Goal: Navigation & Orientation: Find specific page/section

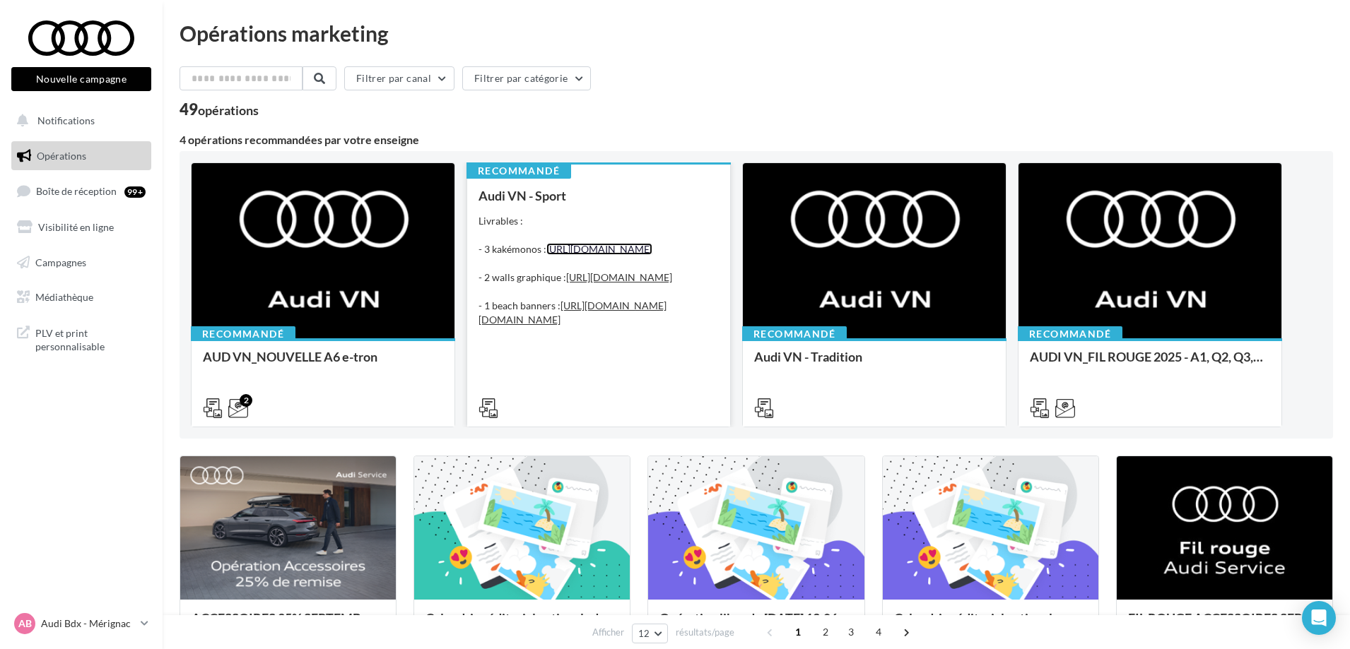
click at [623, 255] on link "[URL][DOMAIN_NAME]" at bounding box center [599, 249] width 106 height 12
click at [610, 384] on div "Audi VN - Sport Livrables : - 3 kakémonos : [URL][DOMAIN_NAME] - 2 walls graphi…" at bounding box center [598, 301] width 240 height 225
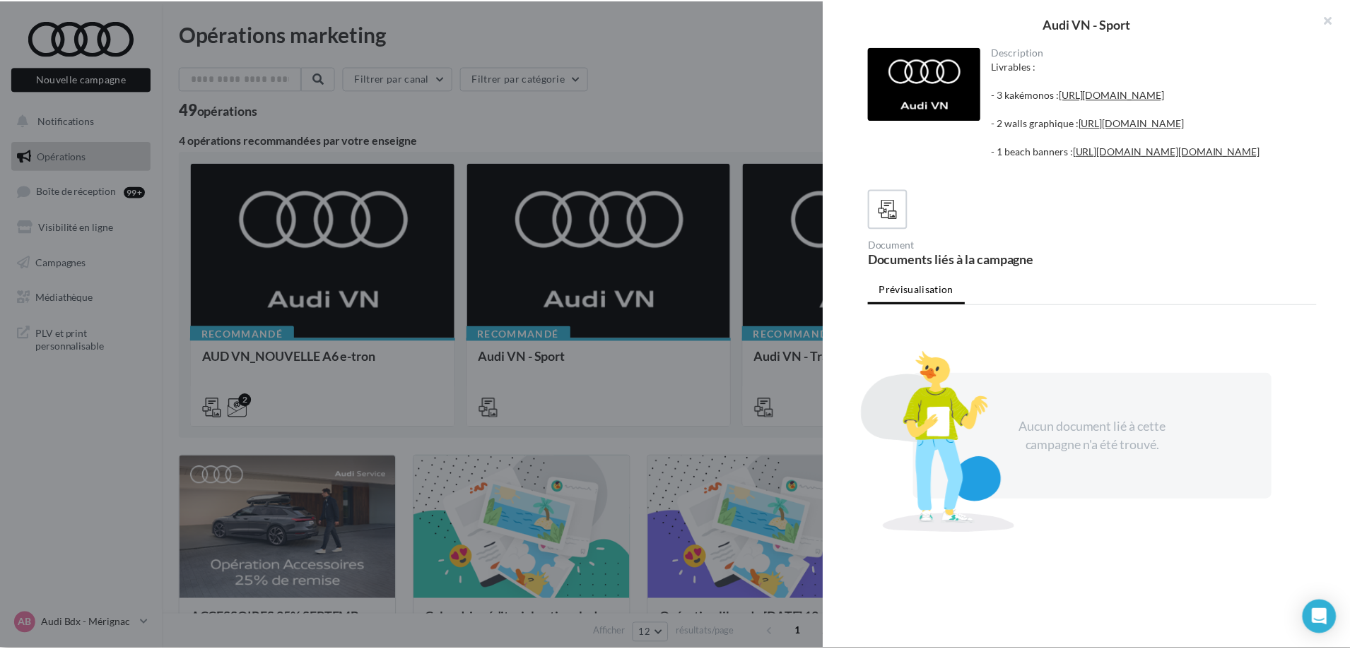
scroll to position [204, 0]
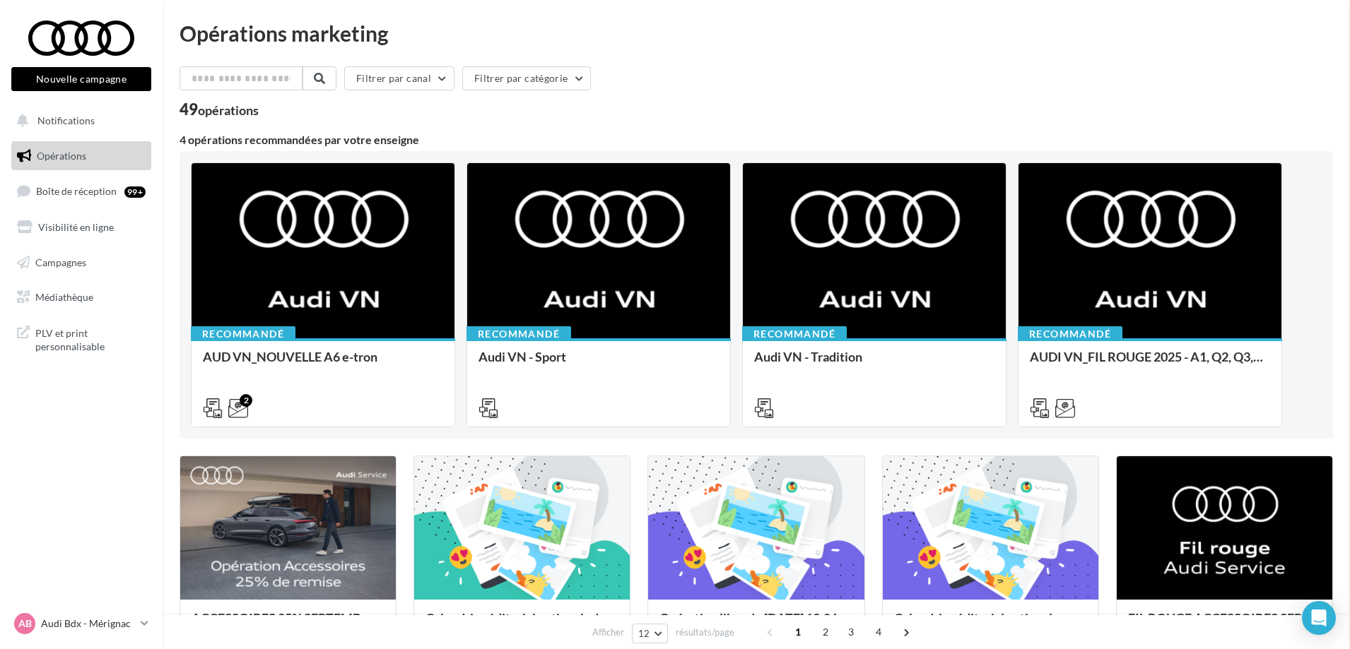
click at [91, 259] on link "Campagnes" at bounding box center [81, 263] width 146 height 30
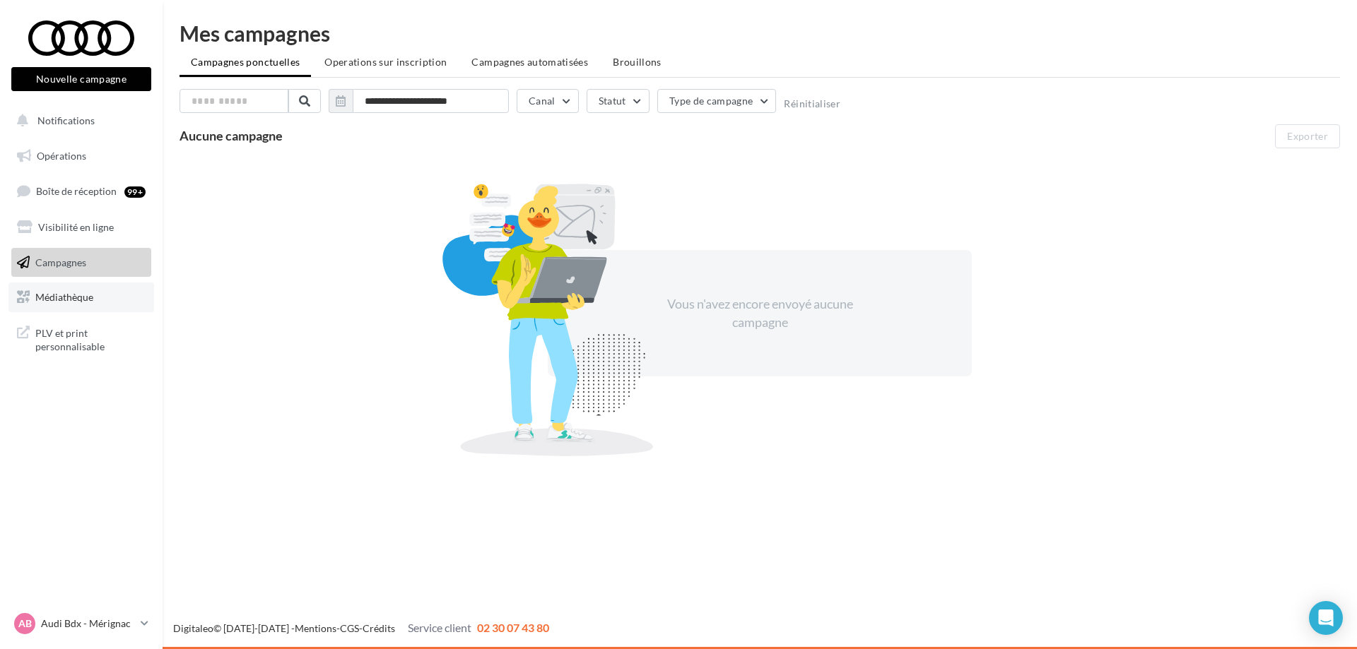
click at [105, 307] on link "Médiathèque" at bounding box center [81, 298] width 146 height 30
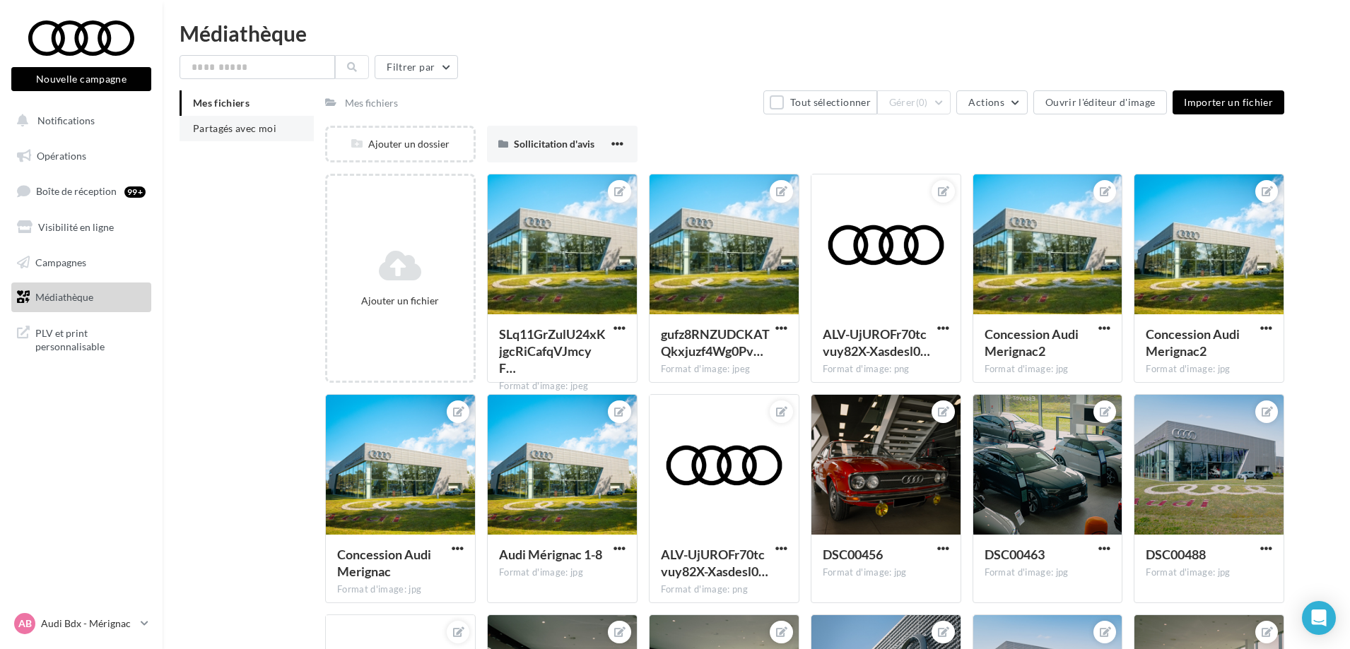
click at [228, 133] on span "Partagés avec moi" at bounding box center [234, 128] width 83 height 12
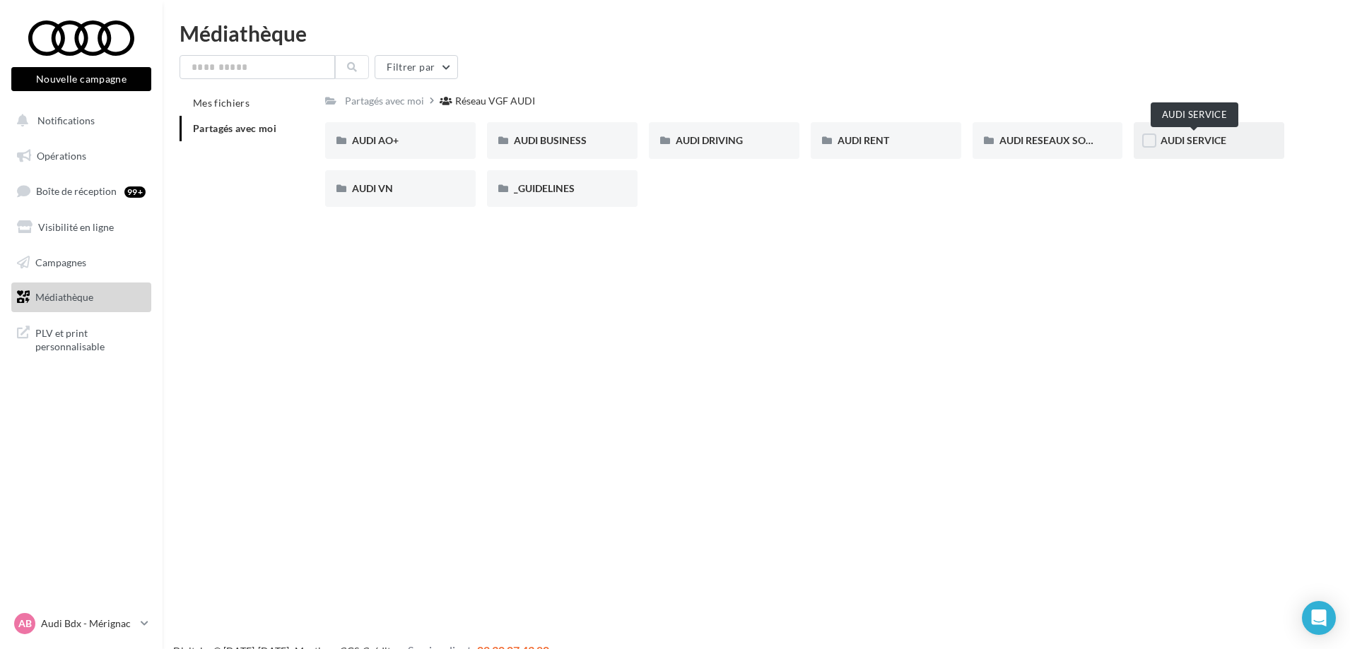
click at [1184, 144] on span "AUDI SERVICE" at bounding box center [1193, 140] width 66 height 12
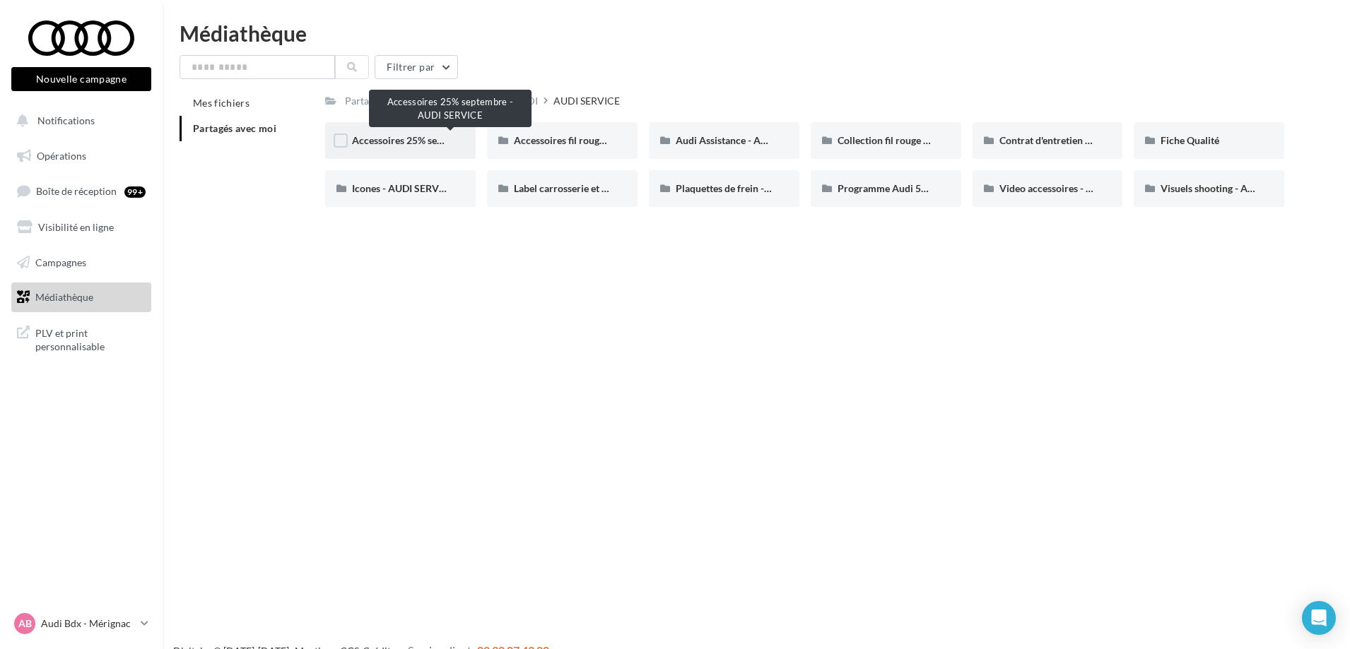
click at [418, 140] on span "Accessoires 25% septembre - AUDI SERVICE" at bounding box center [450, 140] width 196 height 12
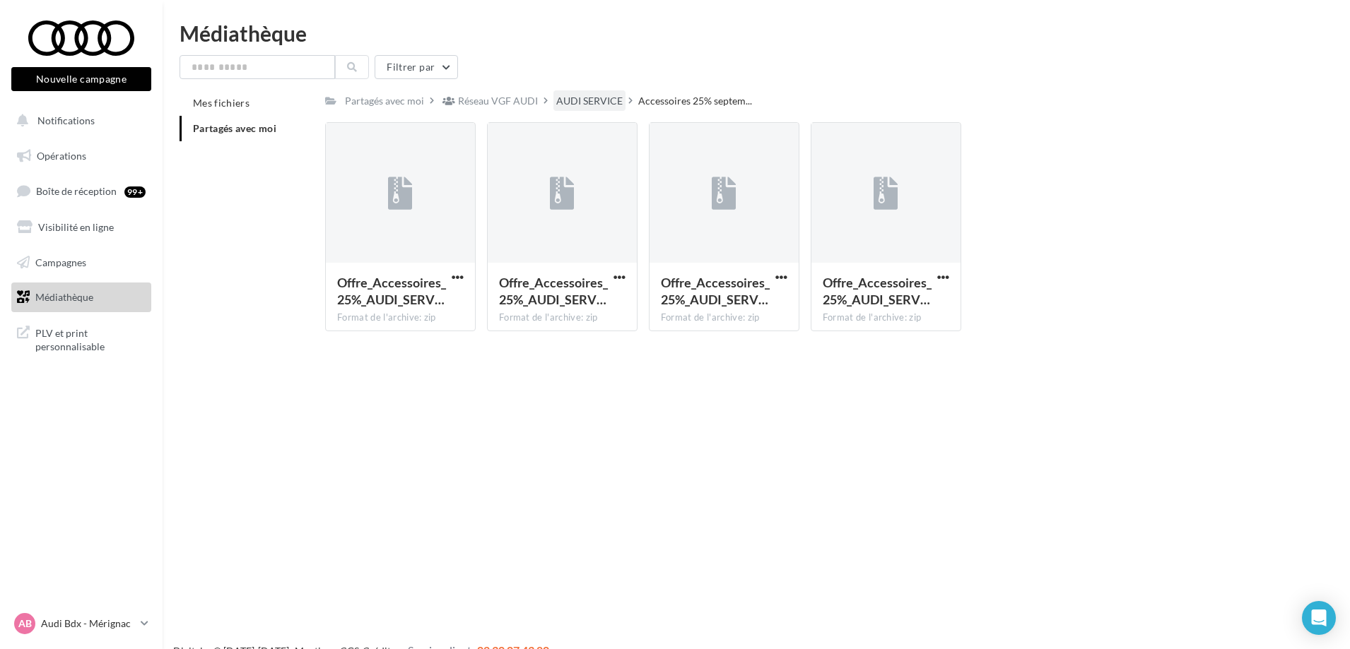
click at [566, 102] on div "AUDI SERVICE" at bounding box center [589, 101] width 66 height 14
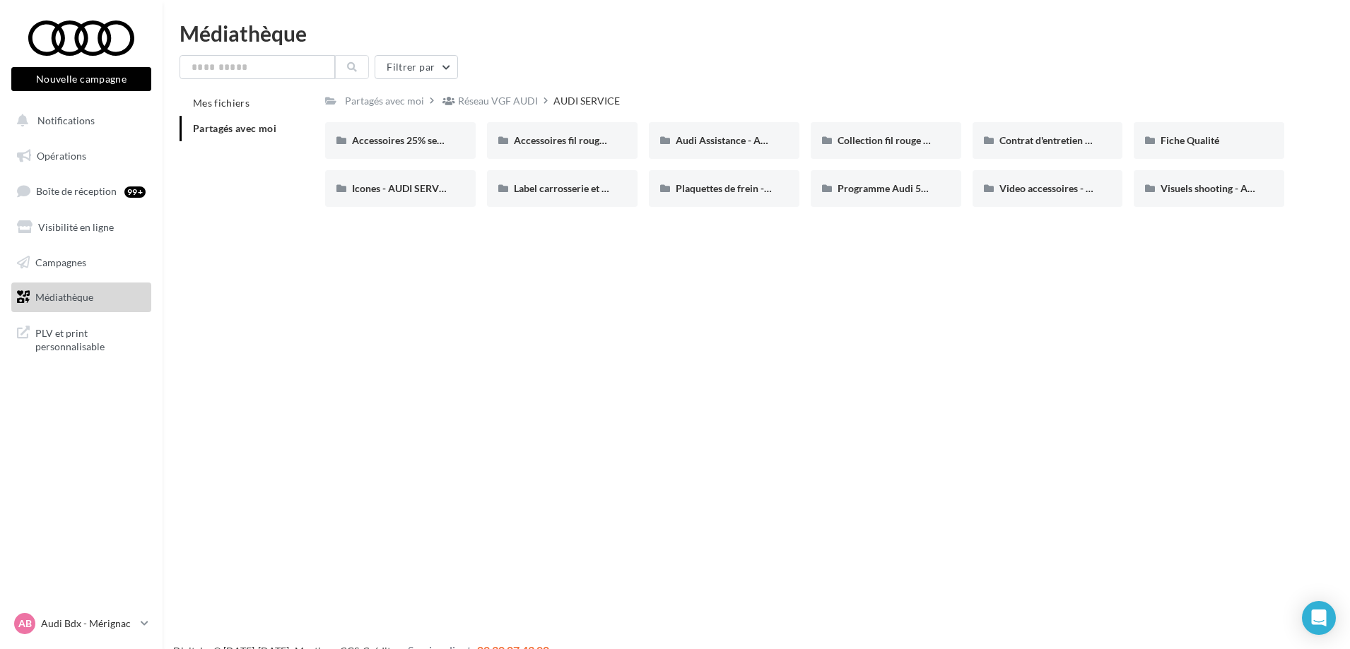
click at [469, 106] on div "Réseau VGF AUDI" at bounding box center [498, 101] width 80 height 14
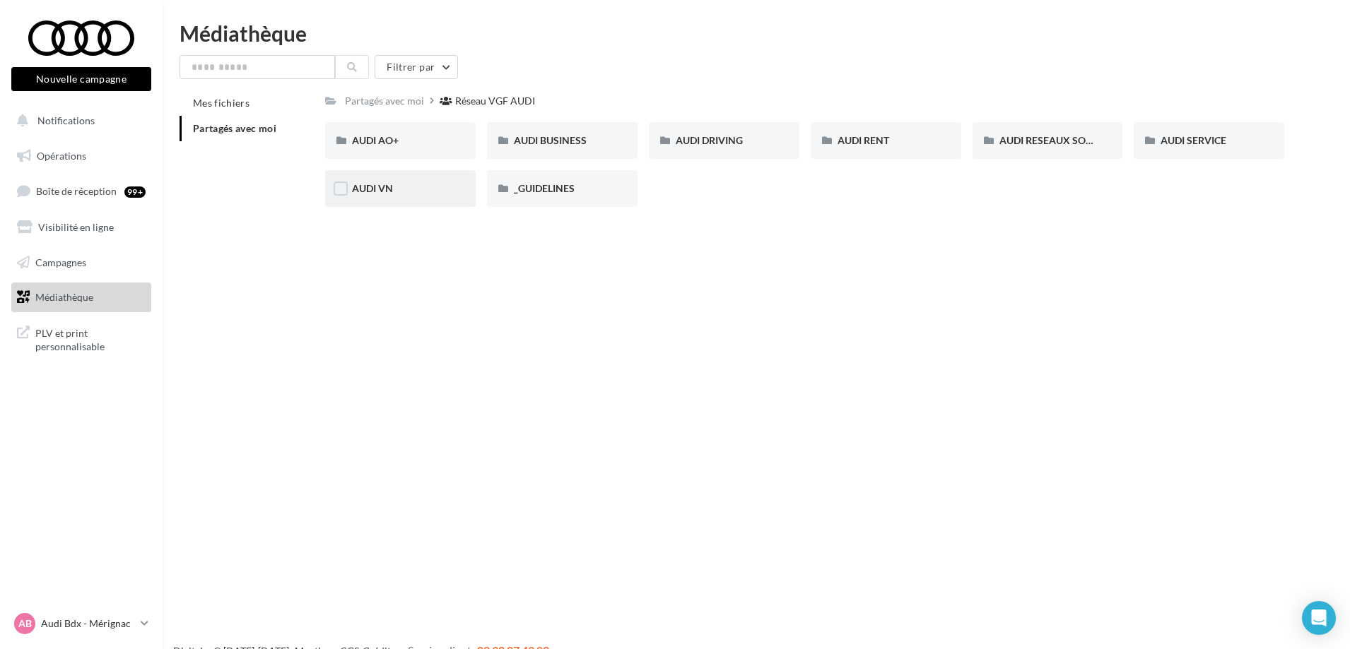
click at [421, 193] on div "AUDI VN" at bounding box center [400, 189] width 97 height 14
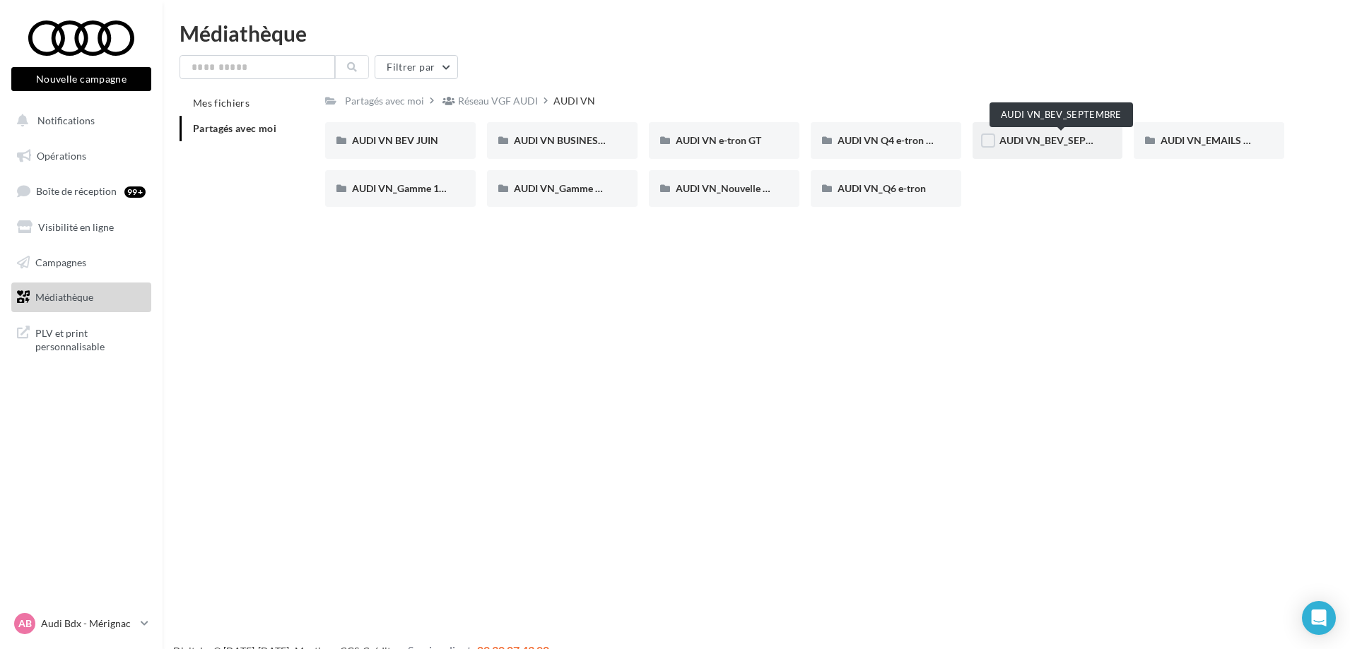
click at [1051, 141] on span "AUDI VN_BEV_SEPTEMBRE" at bounding box center [1061, 140] width 125 height 12
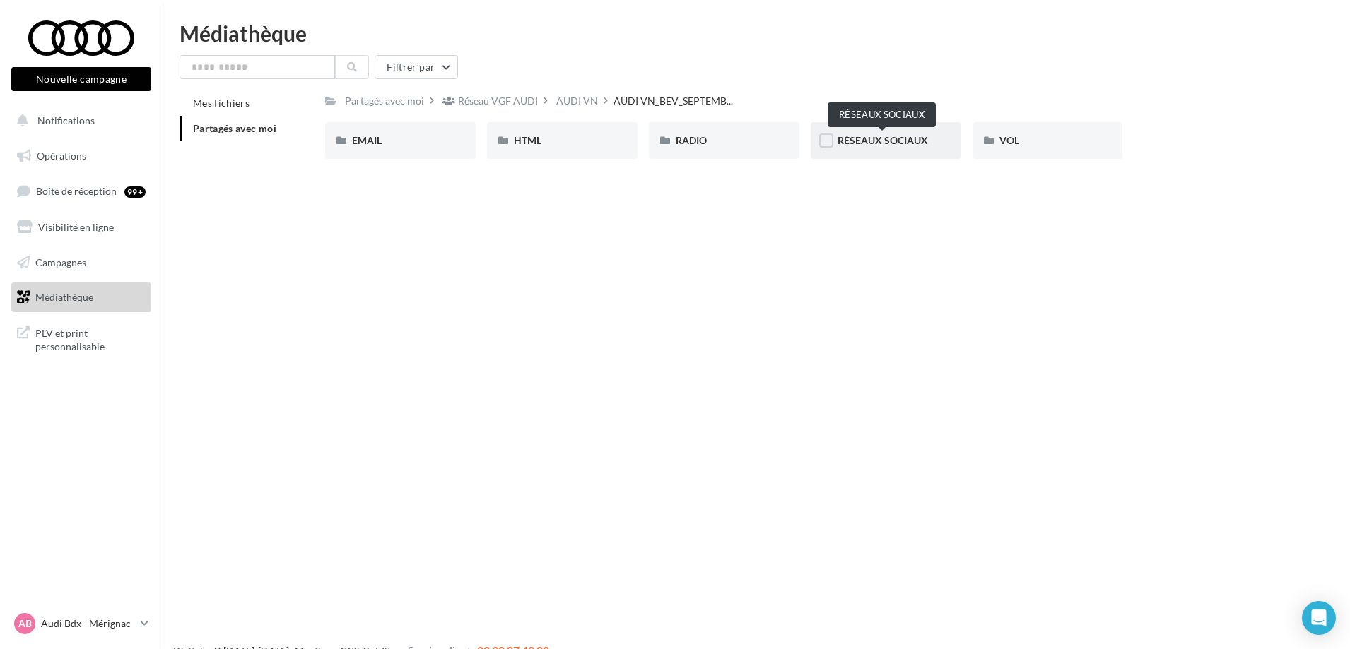
click at [905, 142] on span "RÉSEAUX SOCIAUX" at bounding box center [882, 140] width 90 height 12
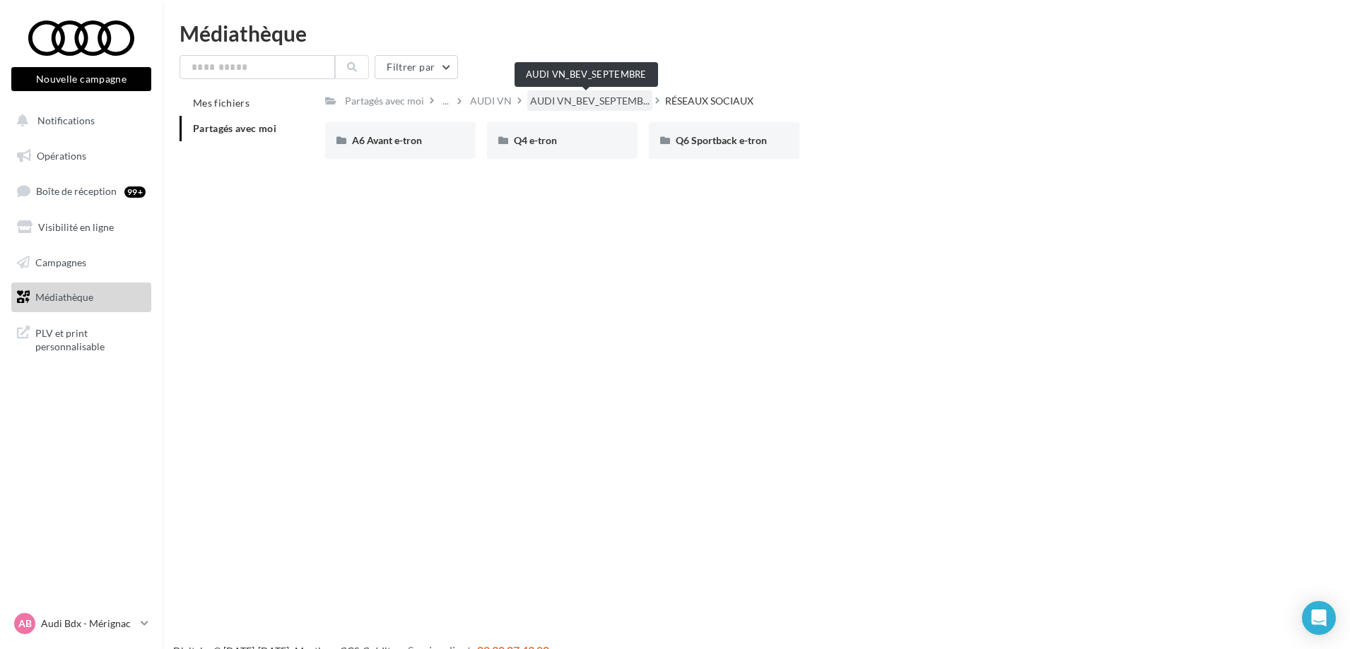
click at [559, 99] on span "AUDI VN_BEV_SEPTEMB..." at bounding box center [589, 101] width 119 height 14
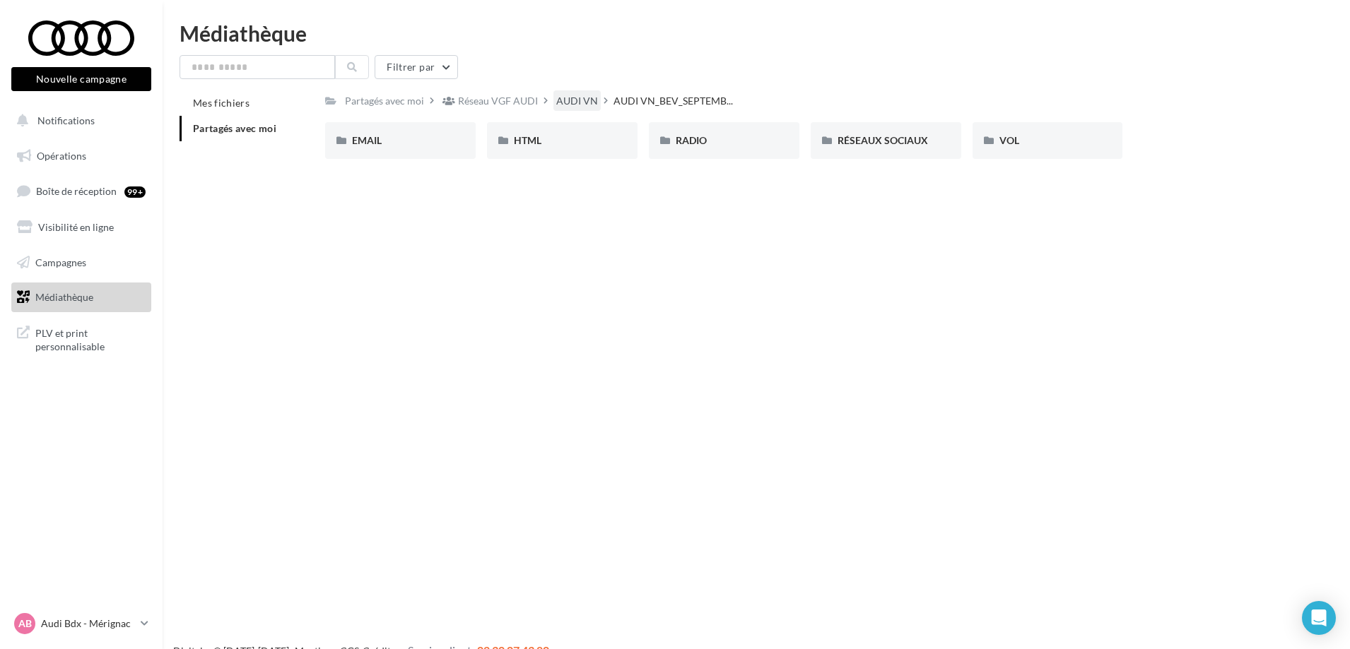
click at [570, 101] on div "AUDI VN" at bounding box center [577, 101] width 42 height 14
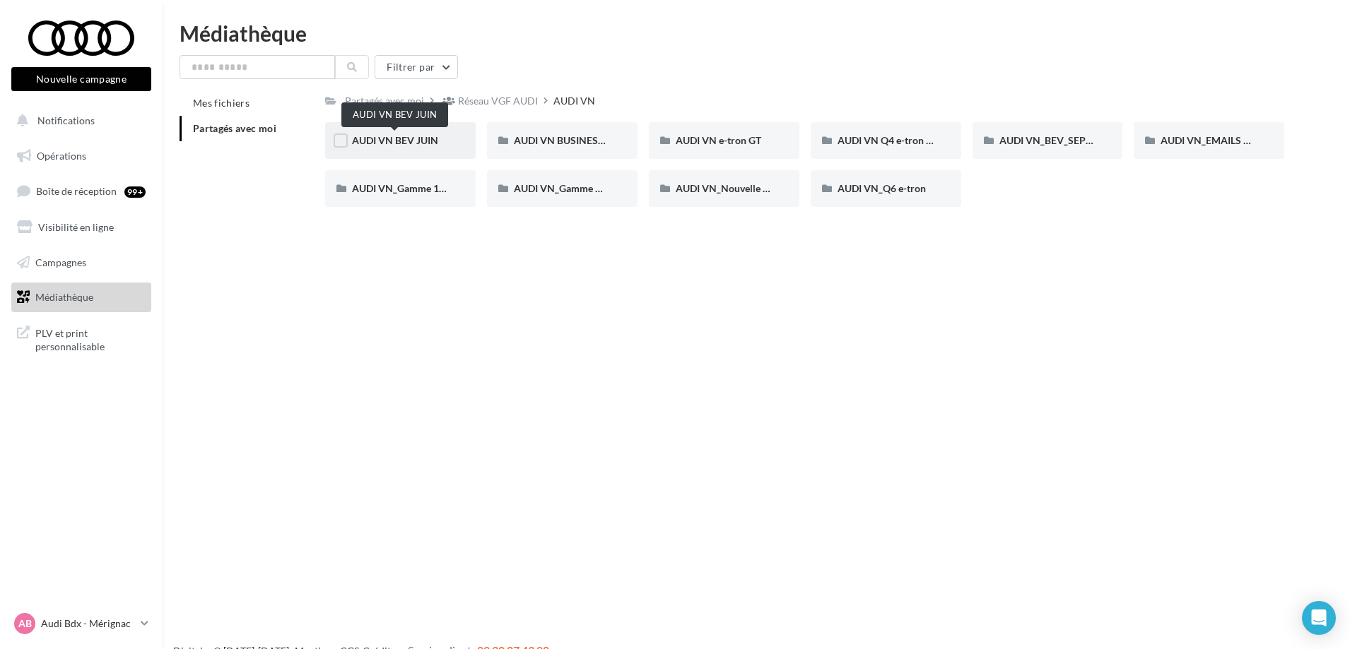
click at [403, 143] on span "AUDI VN BEV JUIN" at bounding box center [395, 140] width 86 height 12
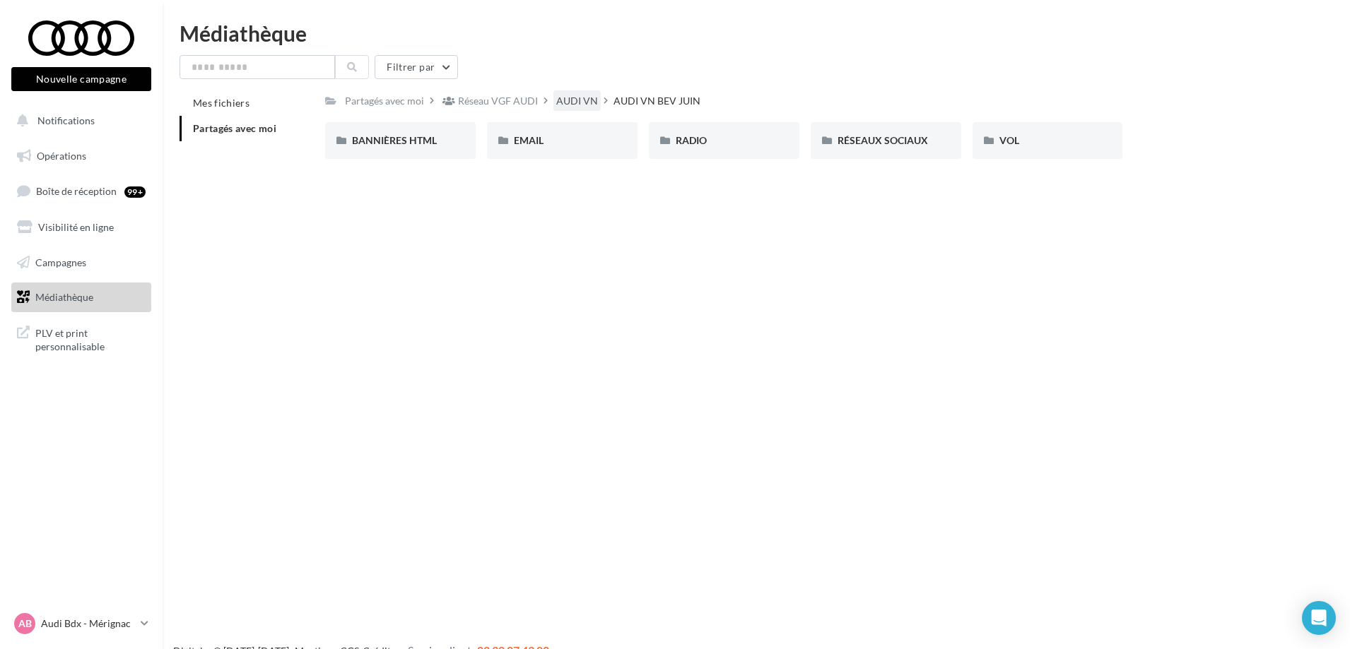
click at [565, 97] on div "AUDI VN" at bounding box center [577, 101] width 42 height 14
